Goal: Task Accomplishment & Management: Manage account settings

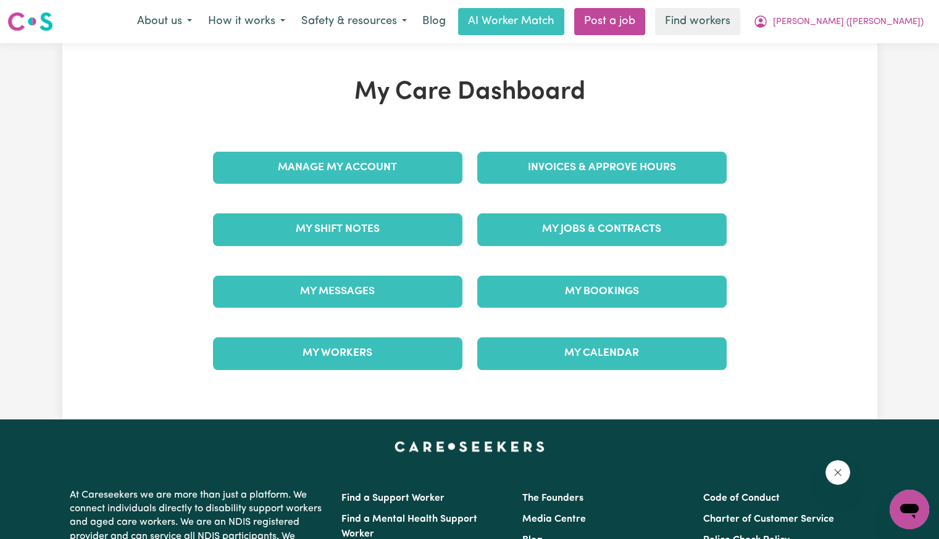
click at [562, 147] on div "Invoices & Approve Hours" at bounding box center [602, 168] width 264 height 62
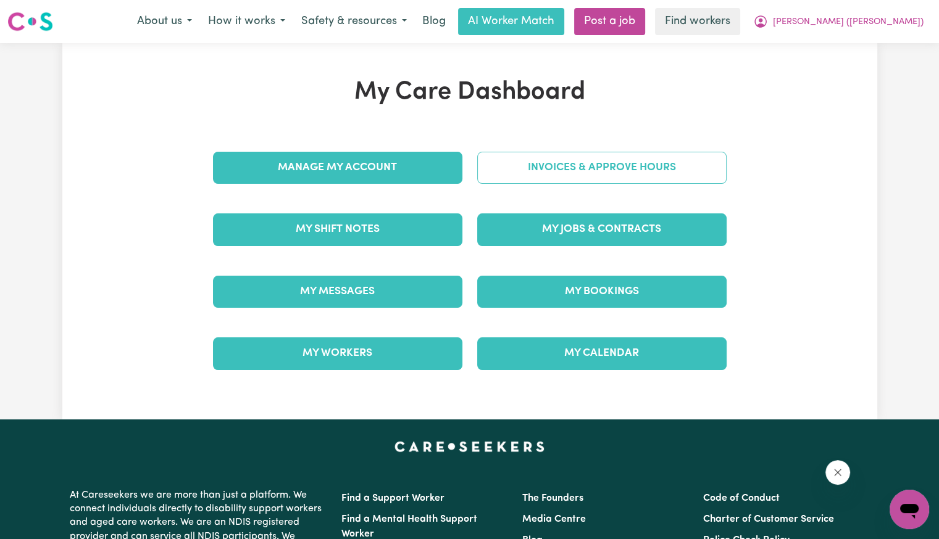
click at [561, 158] on link "Invoices & Approve Hours" at bounding box center [601, 168] width 249 height 32
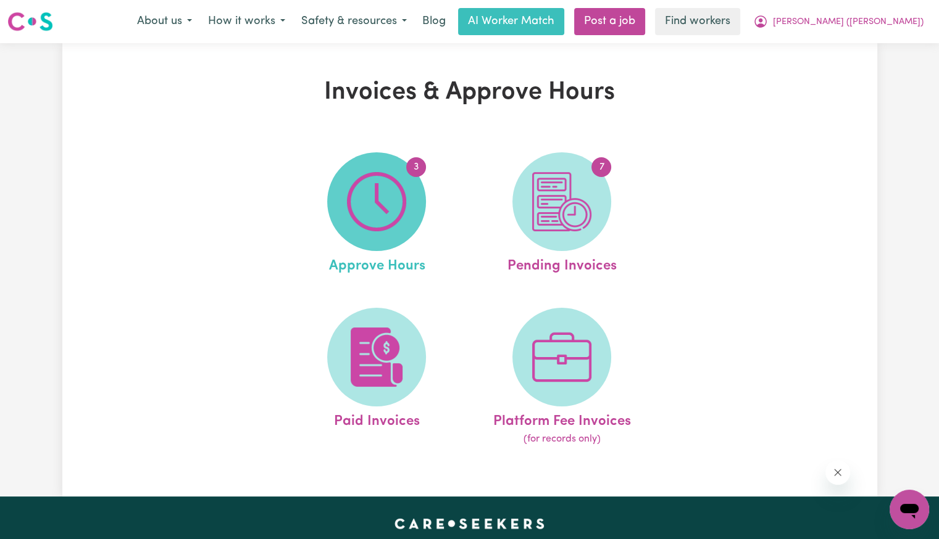
click at [414, 201] on span "3" at bounding box center [376, 201] width 99 height 99
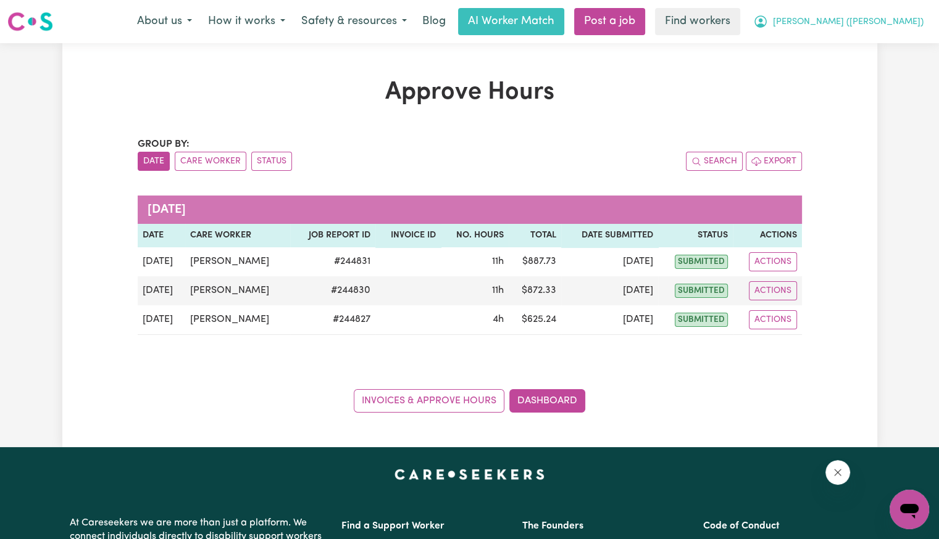
click at [868, 30] on button "[PERSON_NAME] ([PERSON_NAME])" at bounding box center [838, 22] width 186 height 26
click at [864, 48] on link "My Dashboard" at bounding box center [882, 47] width 98 height 23
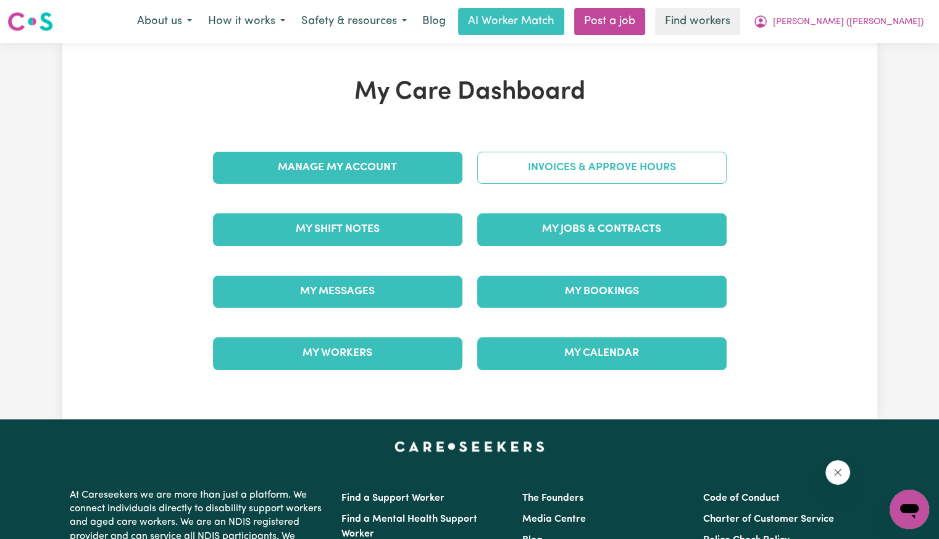
click at [639, 173] on link "Invoices & Approve Hours" at bounding box center [601, 168] width 249 height 32
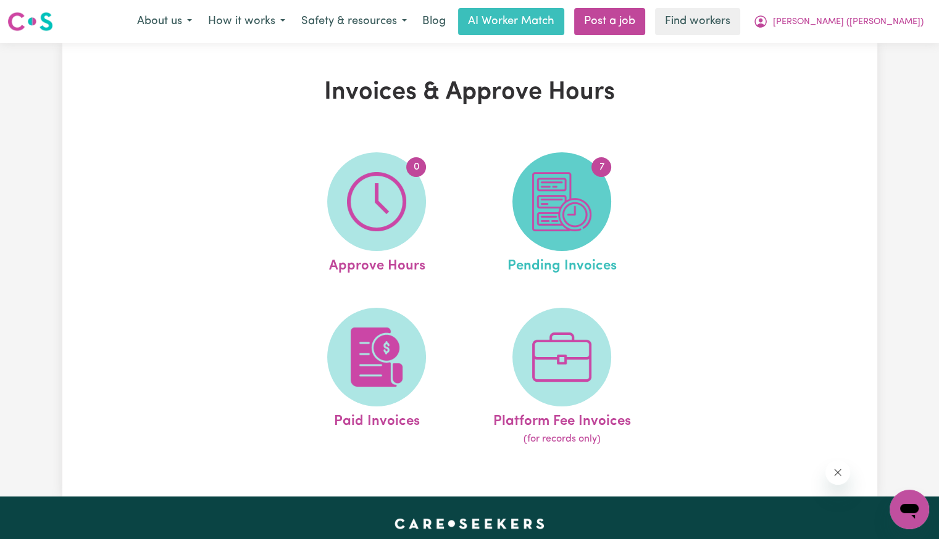
click at [555, 190] on img at bounding box center [561, 201] width 59 height 59
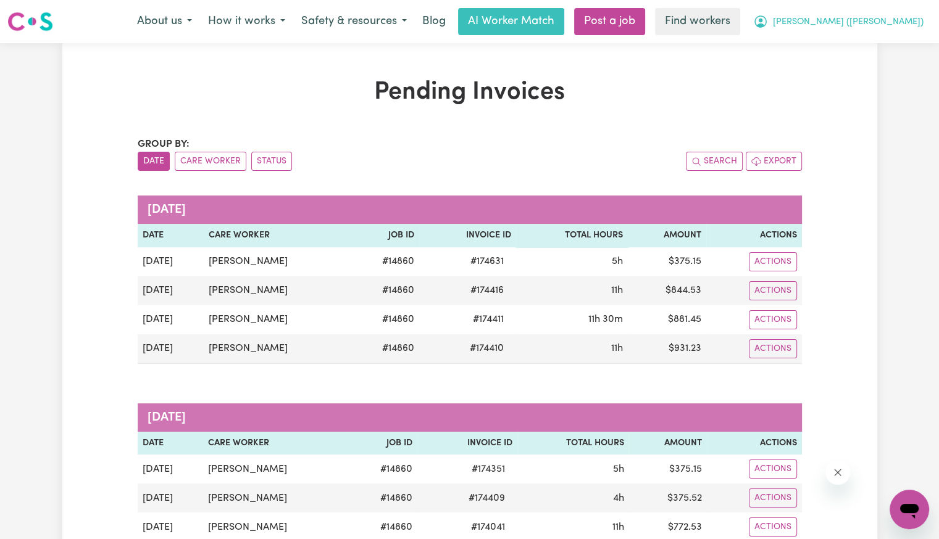
click at [870, 28] on span "[PERSON_NAME] ([PERSON_NAME])" at bounding box center [848, 22] width 151 height 14
click at [881, 51] on link "My Dashboard" at bounding box center [882, 47] width 98 height 23
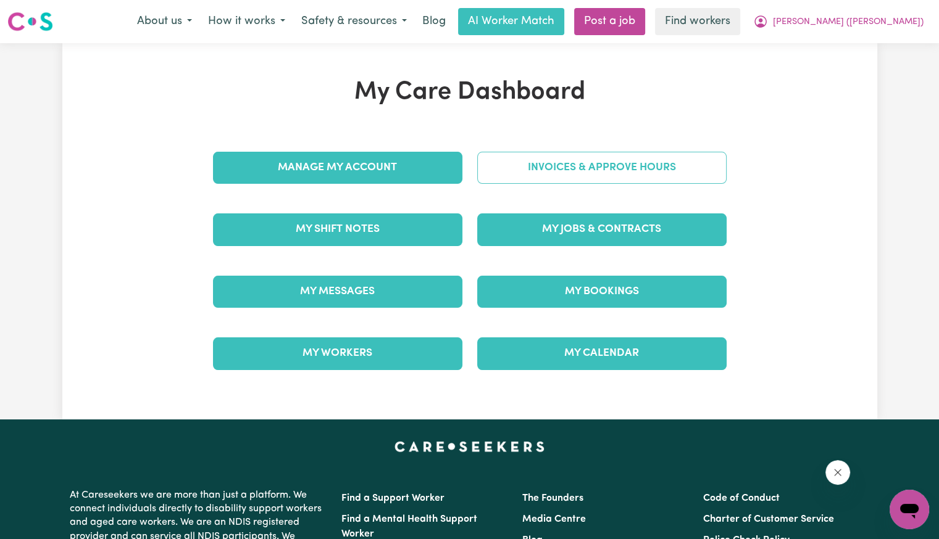
click at [640, 168] on link "Invoices & Approve Hours" at bounding box center [601, 168] width 249 height 32
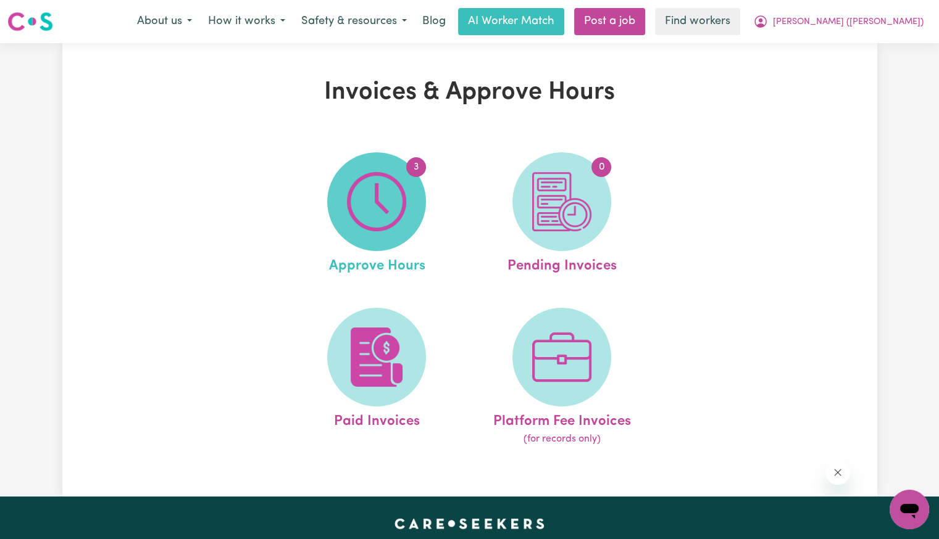
click at [399, 183] on img at bounding box center [376, 201] width 59 height 59
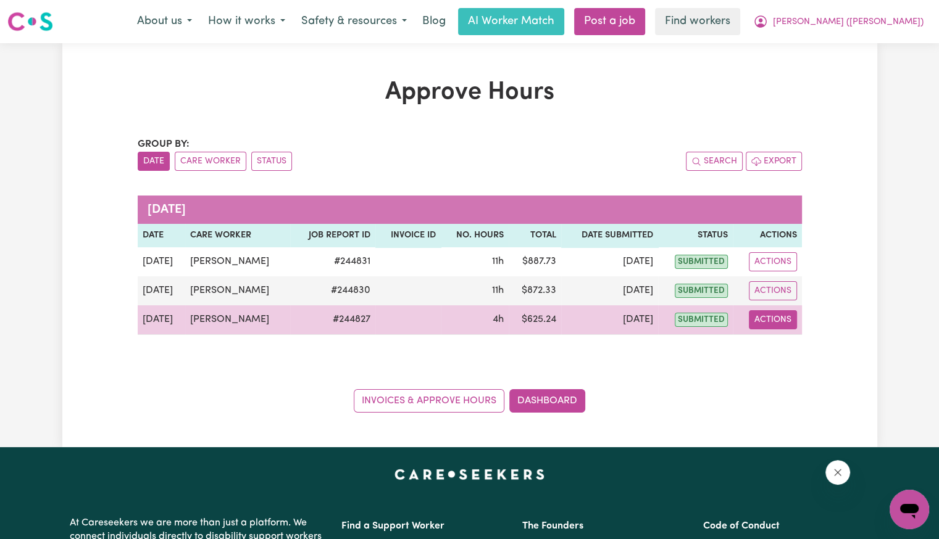
click at [750, 322] on button "Actions" at bounding box center [773, 319] width 48 height 19
click at [763, 342] on span "View job report 244827" at bounding box center [766, 348] width 10 height 15
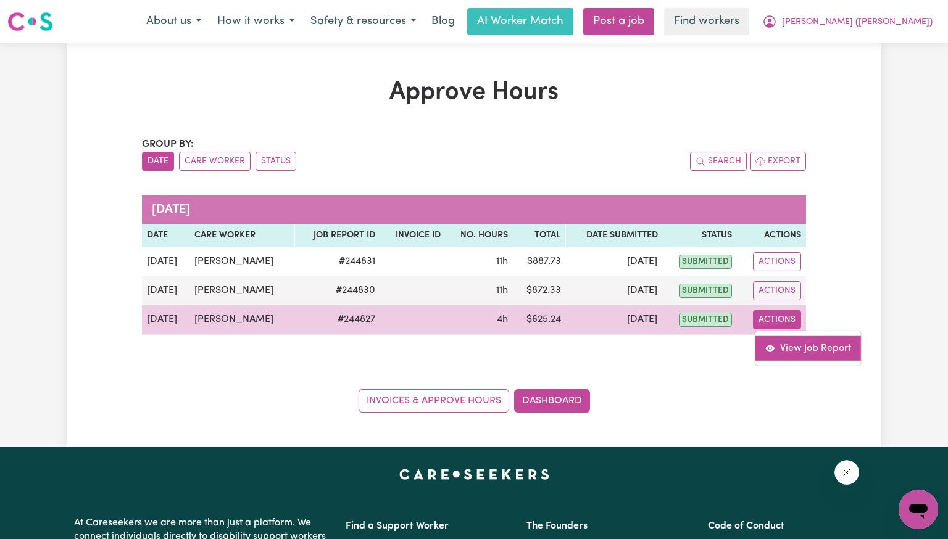
select select "pm"
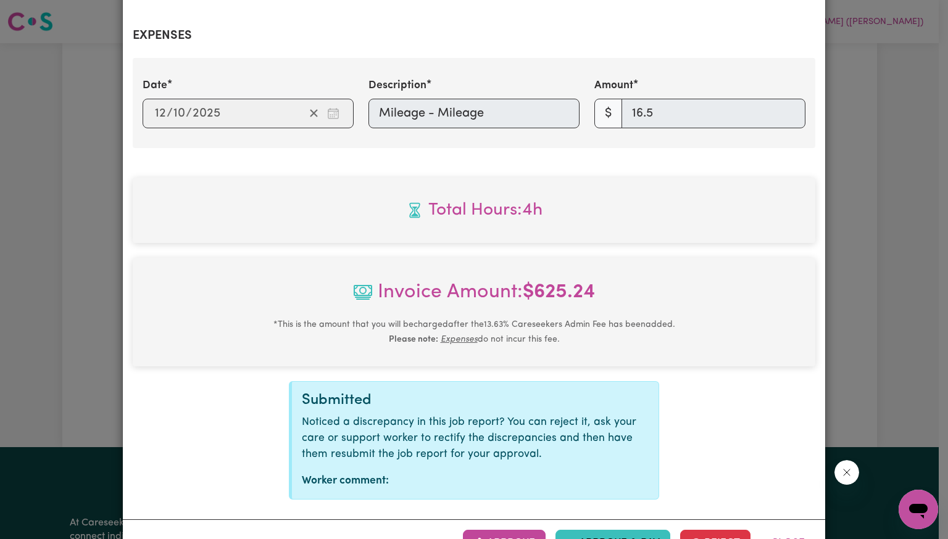
scroll to position [504, 0]
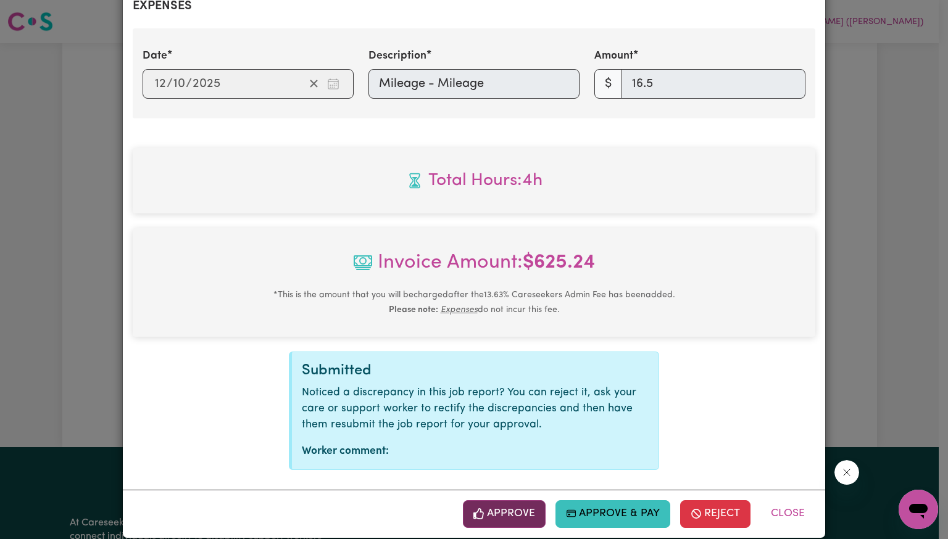
click at [521, 501] on button "Approve" at bounding box center [504, 514] width 83 height 27
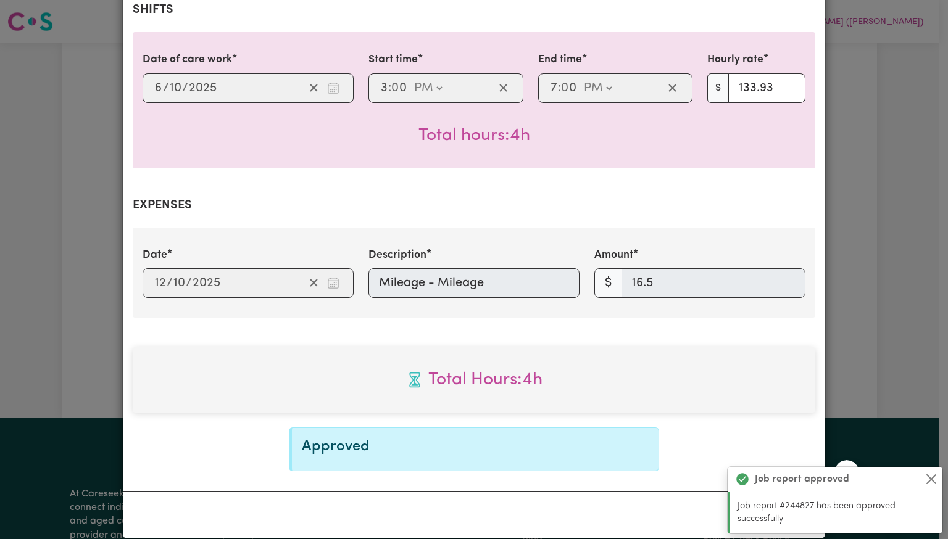
scroll to position [0, 0]
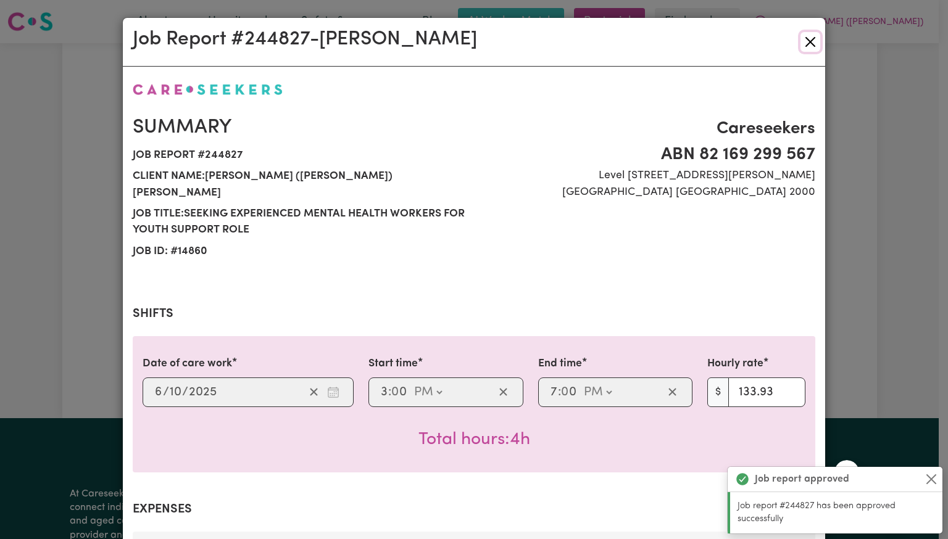
click at [807, 44] on button "Close" at bounding box center [810, 42] width 20 height 20
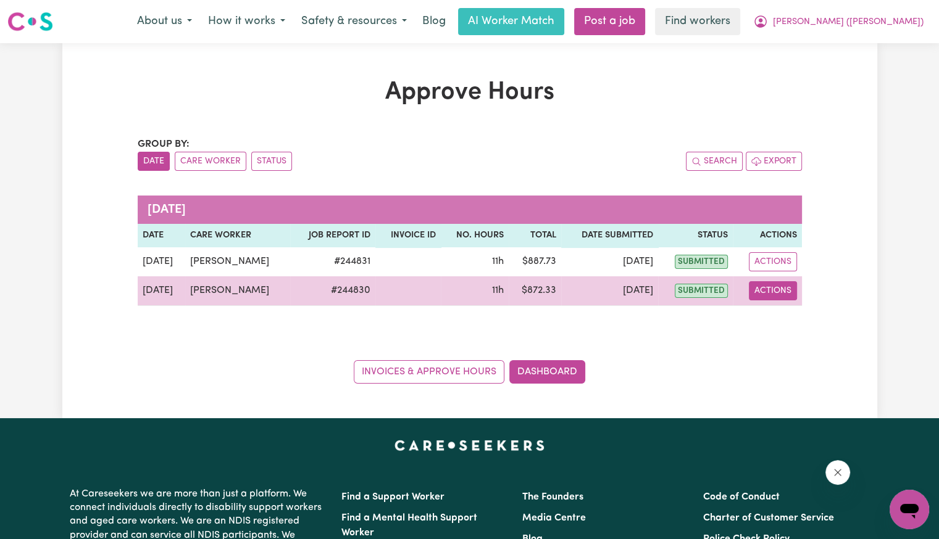
click at [776, 289] on button "Actions" at bounding box center [773, 290] width 48 height 19
click at [790, 326] on link "View Job Report" at bounding box center [804, 319] width 106 height 25
select select "pm"
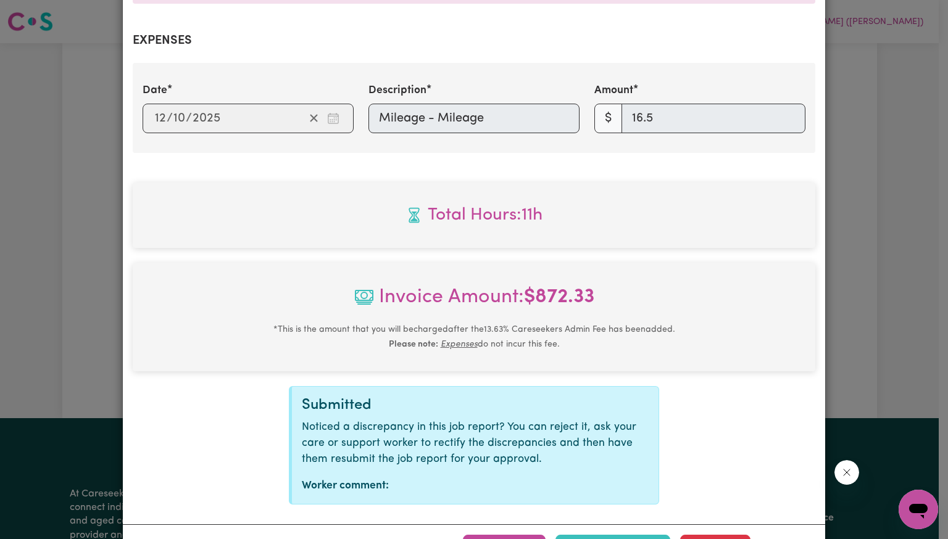
scroll to position [504, 0]
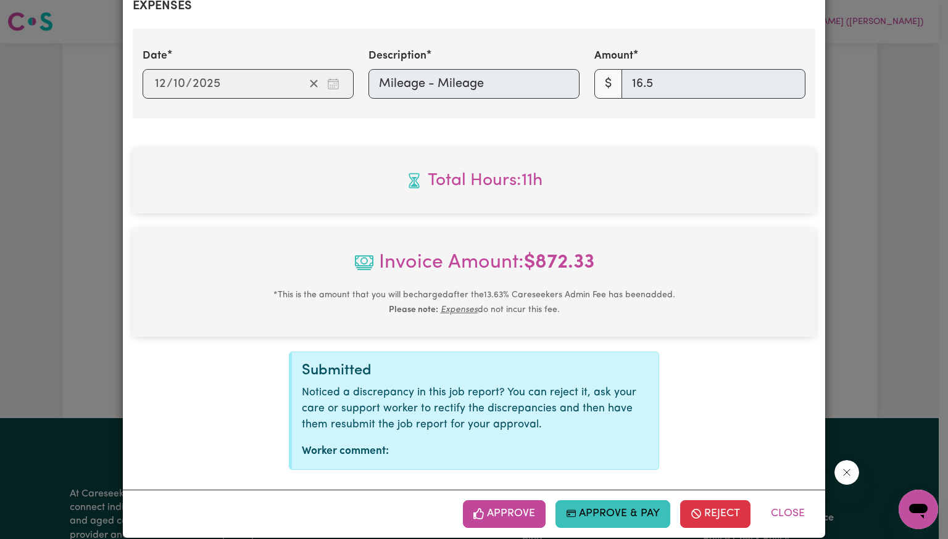
click at [516, 501] on button "Approve" at bounding box center [504, 514] width 83 height 27
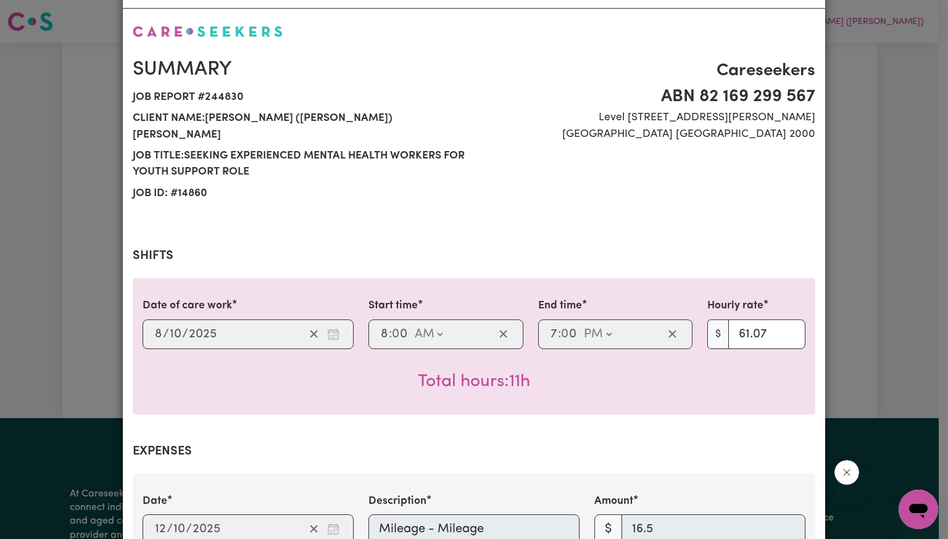
scroll to position [0, 0]
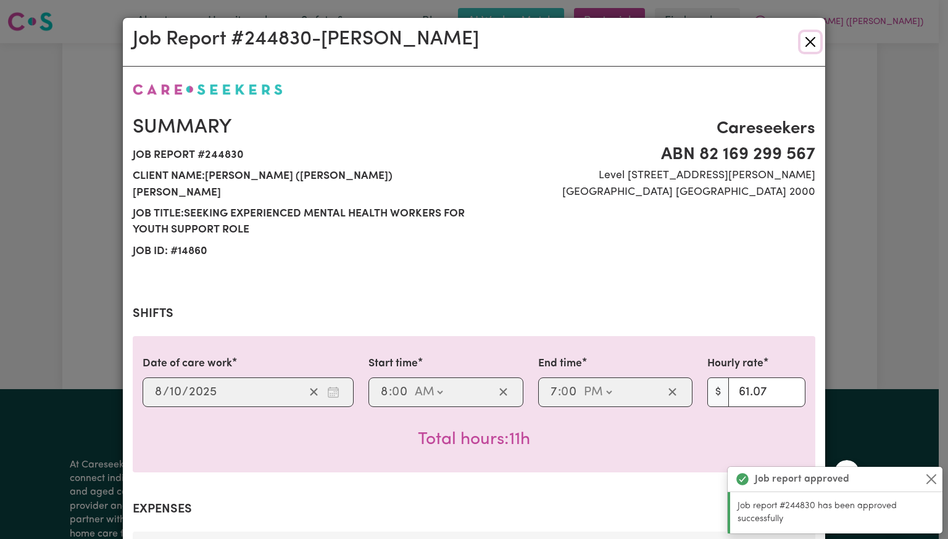
click at [805, 38] on button "Close" at bounding box center [810, 42] width 20 height 20
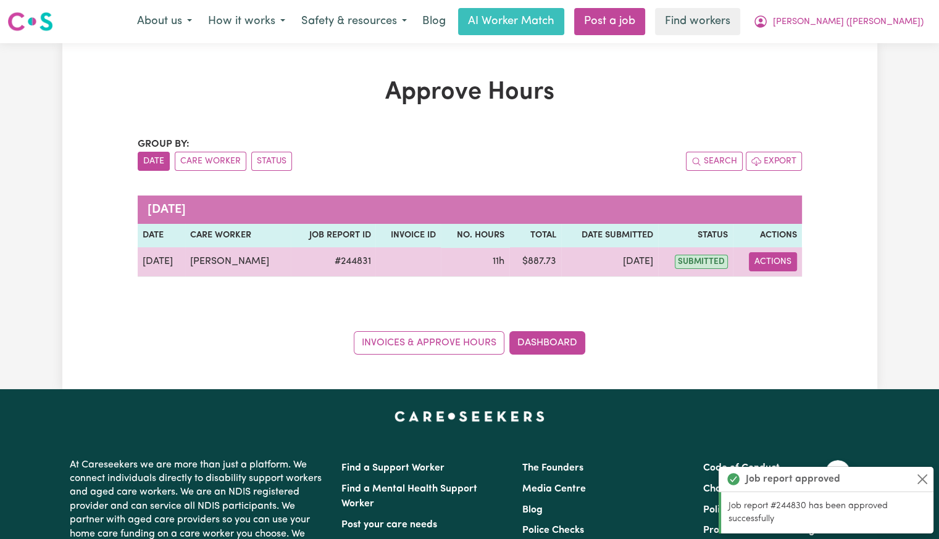
click at [770, 262] on button "Actions" at bounding box center [773, 261] width 48 height 19
click at [784, 288] on link "View Job Report" at bounding box center [804, 290] width 106 height 25
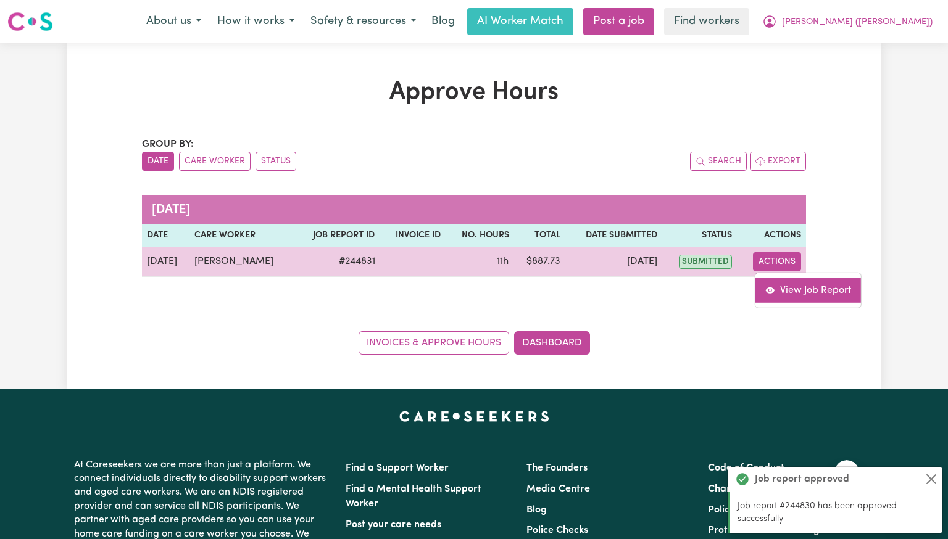
select select "pm"
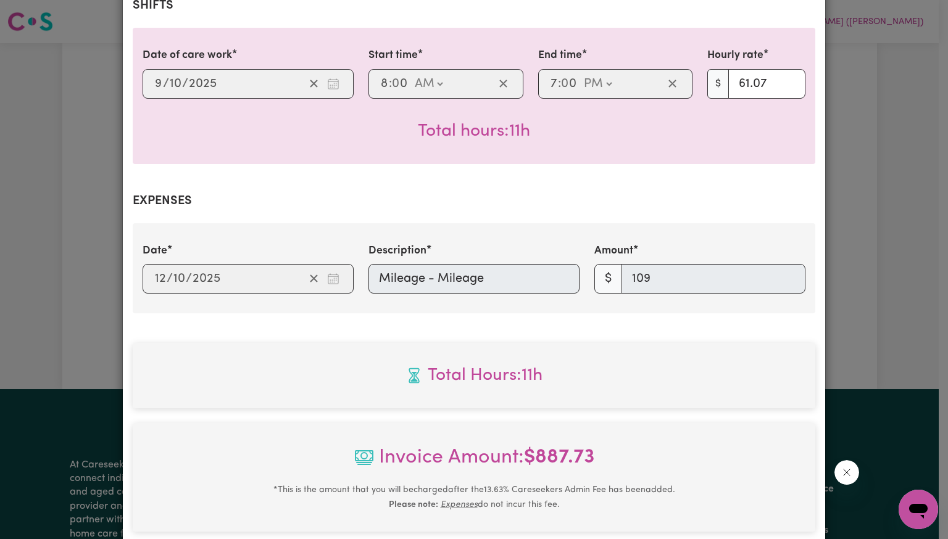
scroll to position [504, 0]
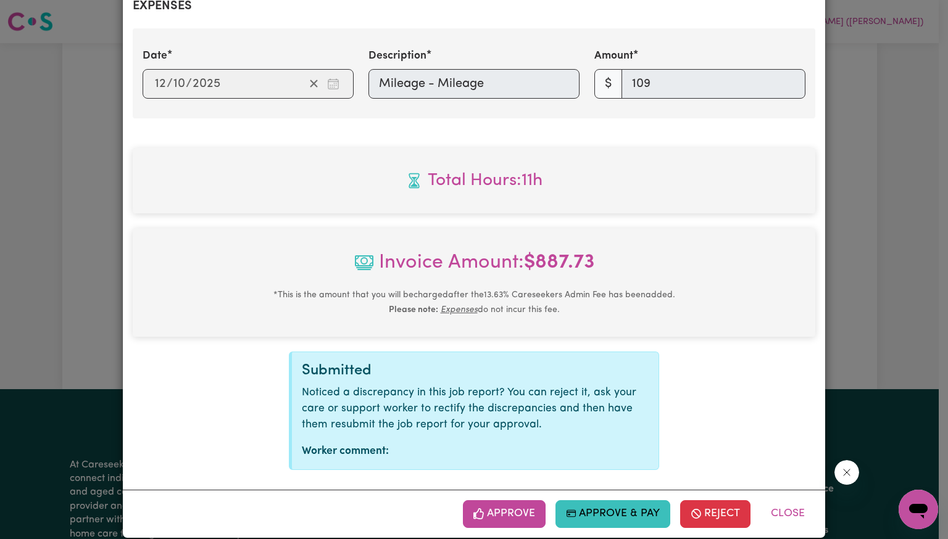
click at [506, 508] on button "Approve" at bounding box center [504, 514] width 83 height 27
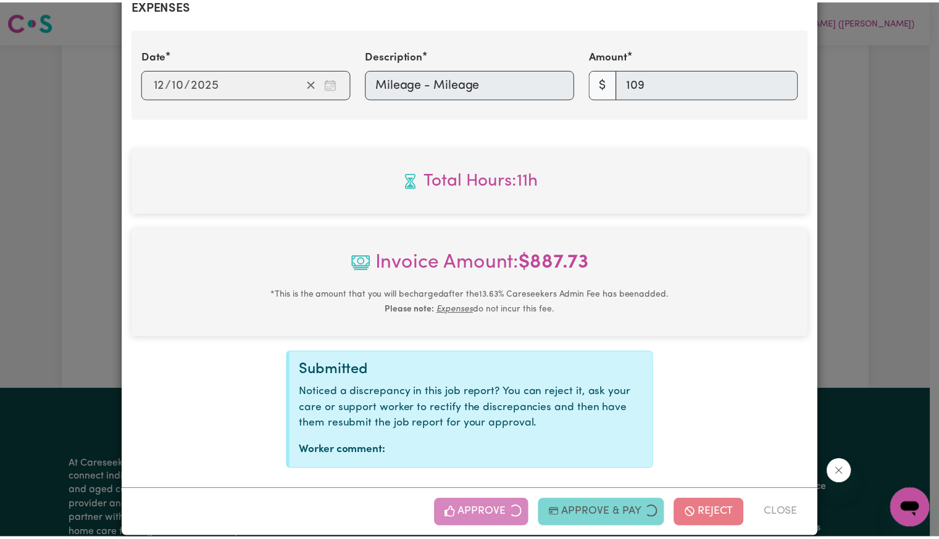
scroll to position [4, 0]
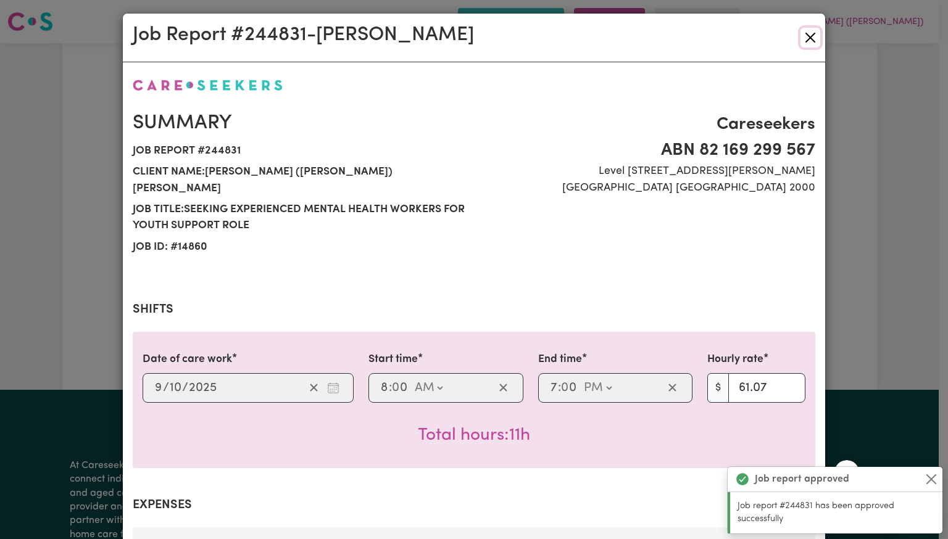
click at [805, 38] on button "Close" at bounding box center [810, 38] width 20 height 20
